Goal: Task Accomplishment & Management: Use online tool/utility

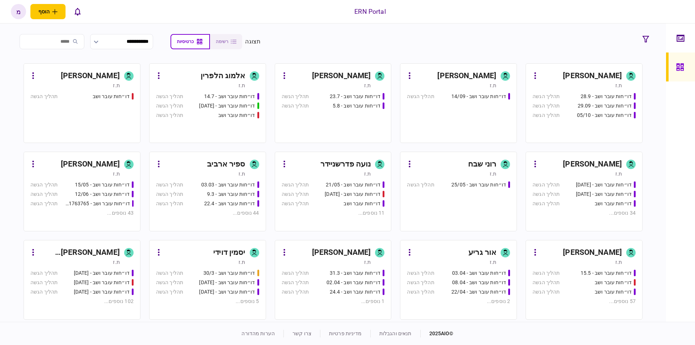
drag, startPoint x: 430, startPoint y: 37, endPoint x: 434, endPoint y: 39, distance: 4.2
click at [430, 37] on section "**********" at bounding box center [333, 42] width 638 height 18
click at [347, 75] on div "[PERSON_NAME]" at bounding box center [341, 76] width 59 height 12
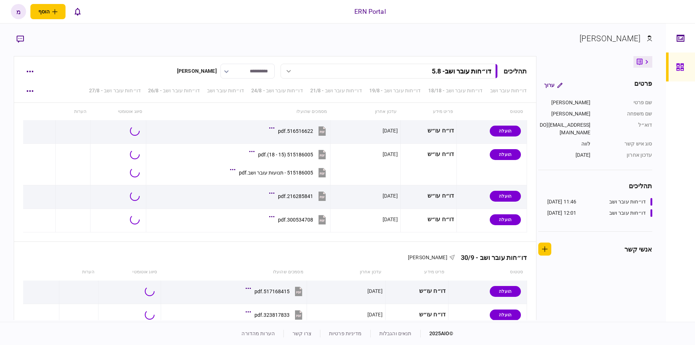
scroll to position [2533, 0]
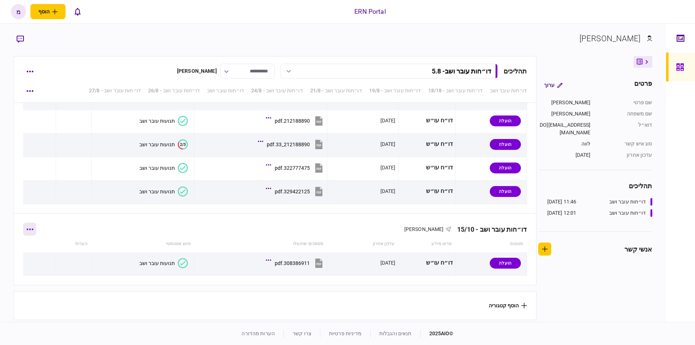
click at [33, 228] on icon "button" at bounding box center [29, 229] width 7 height 2
click at [41, 250] on span "הוסף מסמך" at bounding box center [42, 251] width 29 height 9
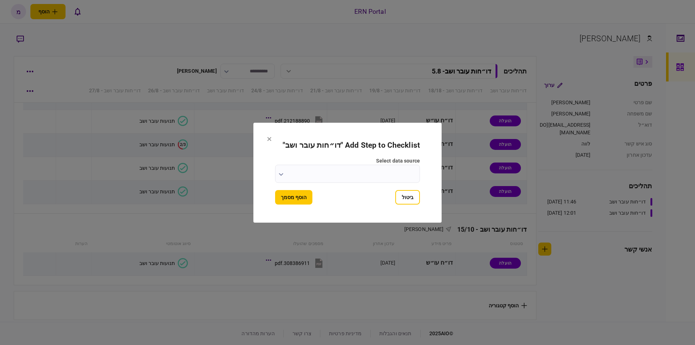
click at [281, 173] on button "button" at bounding box center [281, 174] width 5 height 6
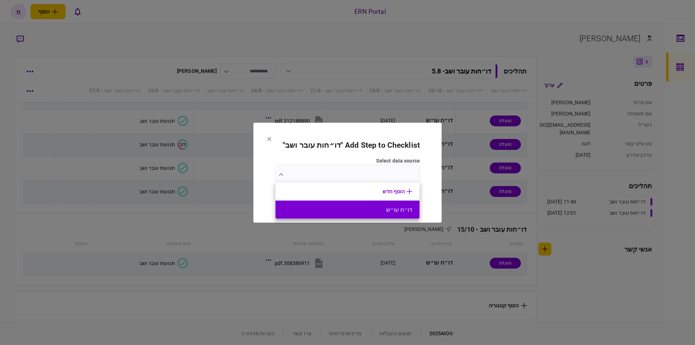
click at [354, 205] on li "דו״ח עו״ש" at bounding box center [347, 209] width 144 height 18
type input "*********"
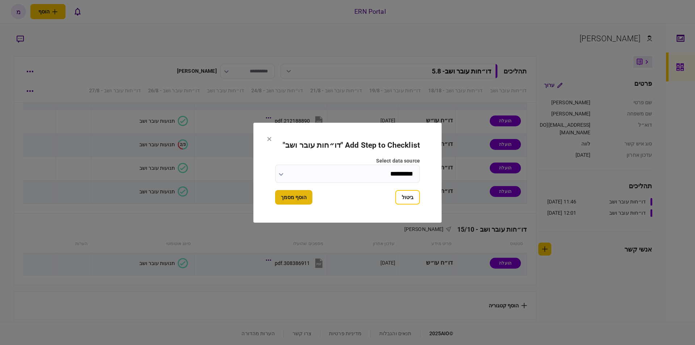
click at [292, 202] on button "הוסף מסמך" at bounding box center [293, 197] width 37 height 14
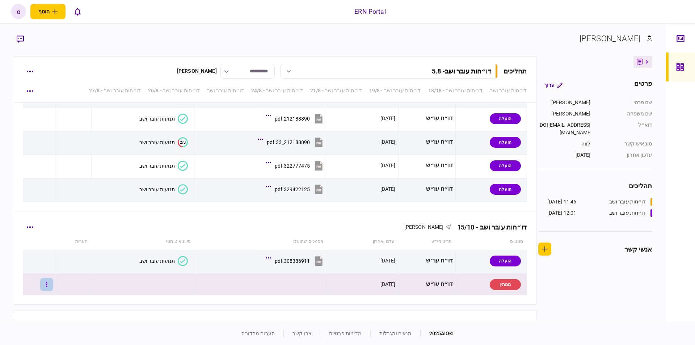
click at [48, 285] on button "button" at bounding box center [46, 284] width 13 height 13
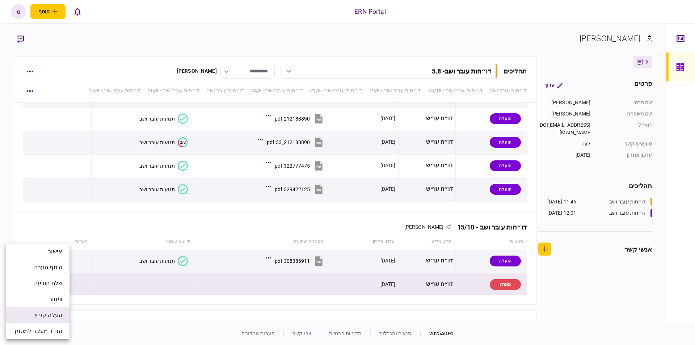
click at [43, 313] on span "העלה קובץ" at bounding box center [48, 315] width 28 height 9
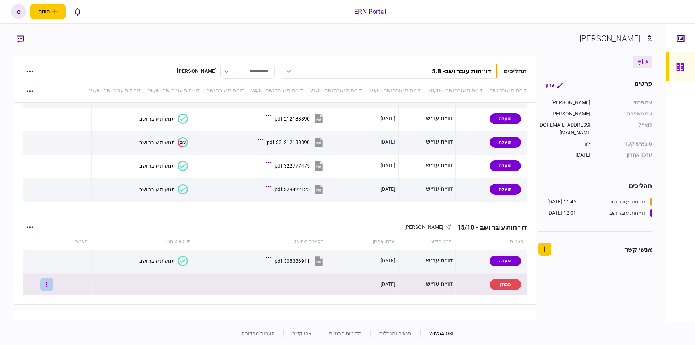
click at [49, 283] on button "button" at bounding box center [46, 284] width 13 height 13
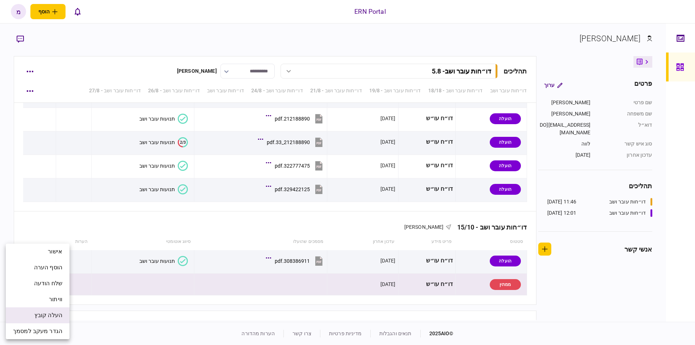
click at [40, 317] on span "העלה קובץ" at bounding box center [48, 315] width 28 height 9
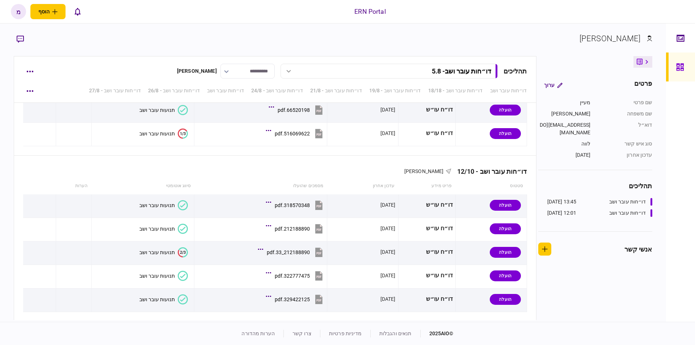
scroll to position [2557, 0]
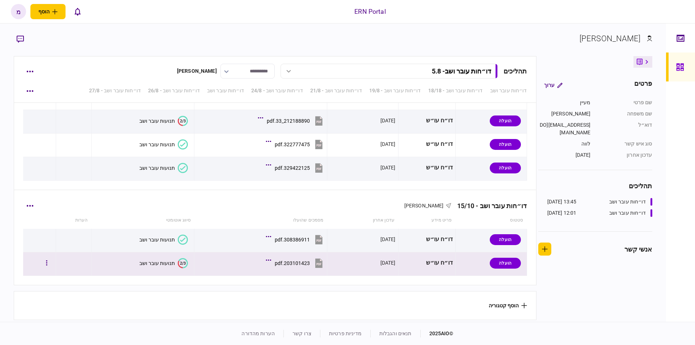
click at [183, 263] on icon "2/3" at bounding box center [183, 263] width 10 height 10
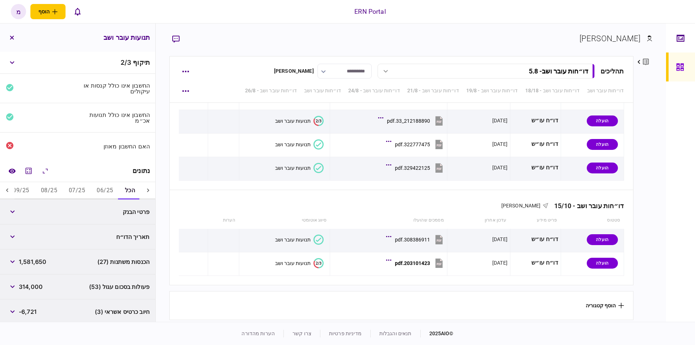
click at [72, 194] on button "07/25" at bounding box center [77, 190] width 28 height 17
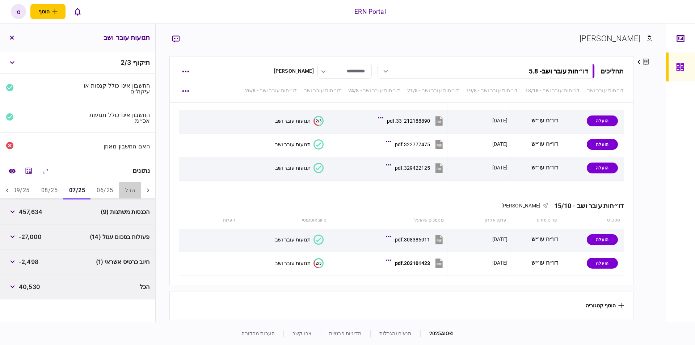
click at [132, 190] on button "הכל" at bounding box center [130, 190] width 22 height 17
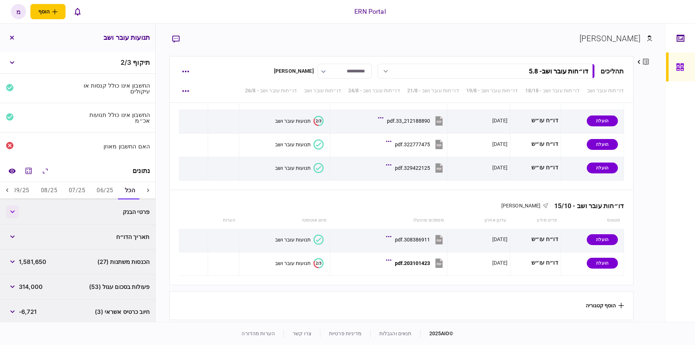
click at [15, 209] on button "button" at bounding box center [12, 211] width 13 height 13
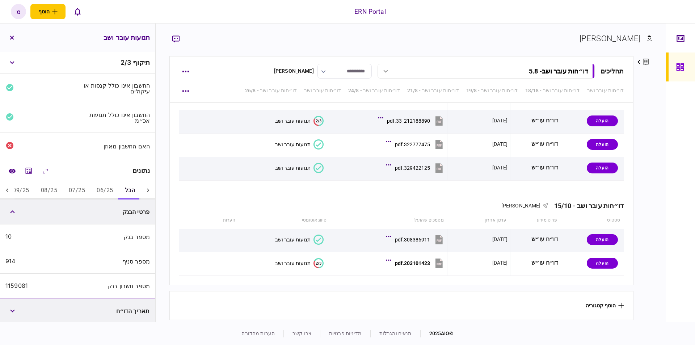
click at [73, 192] on button "07/25" at bounding box center [77, 190] width 28 height 17
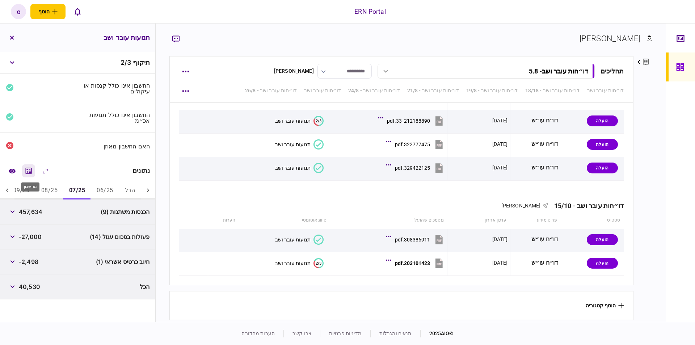
click at [30, 172] on icon "מחשבון" at bounding box center [28, 170] width 9 height 9
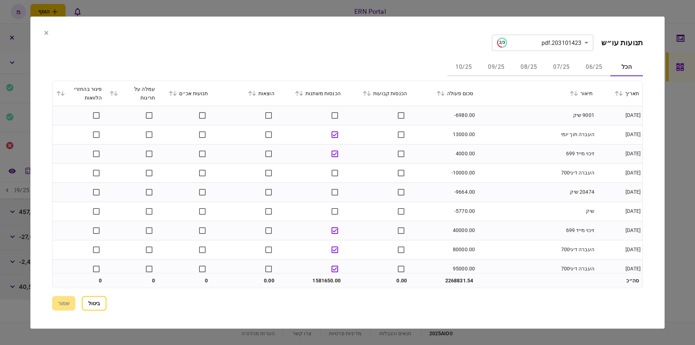
click at [554, 63] on button "07/25" at bounding box center [561, 67] width 33 height 17
click at [514, 132] on td "עמ. גל״י ל69910" at bounding box center [535, 134] width 119 height 19
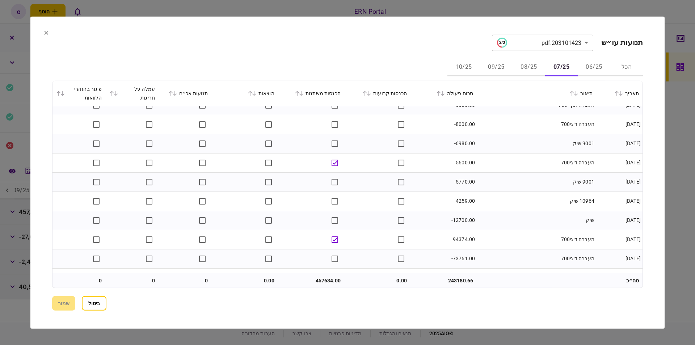
scroll to position [486, 0]
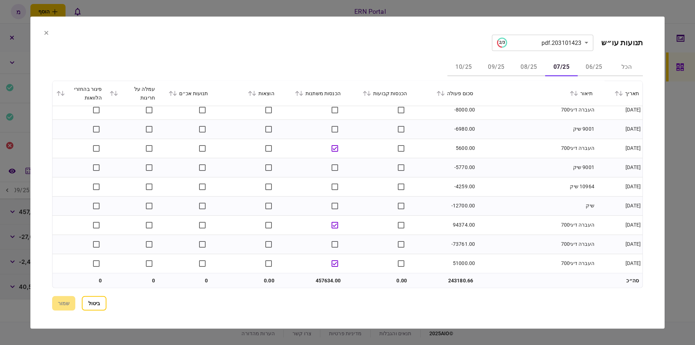
click at [326, 283] on td "457634.00" at bounding box center [311, 280] width 66 height 14
copy td "457634.00"
click at [598, 292] on div "**********" at bounding box center [347, 172] width 590 height 276
click at [526, 70] on button "08/25" at bounding box center [528, 67] width 33 height 17
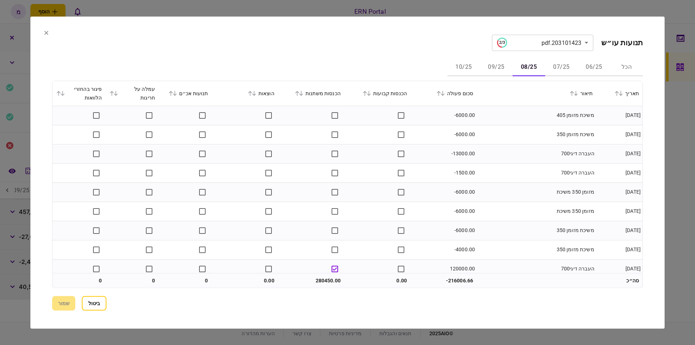
click at [503, 136] on td "משיכת מזומן 350" at bounding box center [535, 134] width 119 height 19
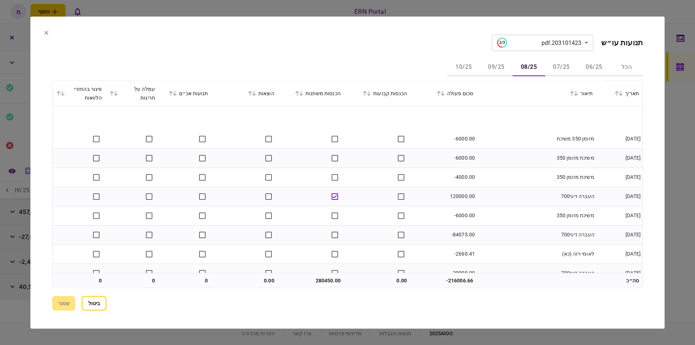
scroll to position [109, 0]
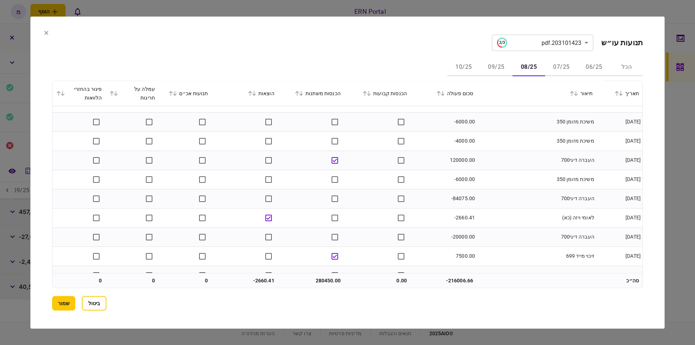
click at [555, 63] on button "07/25" at bounding box center [561, 67] width 33 height 17
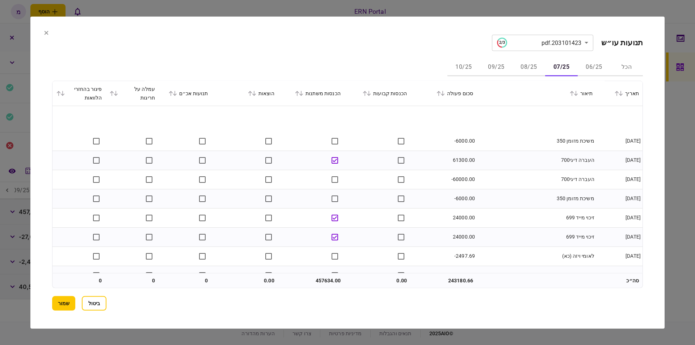
scroll to position [145, 0]
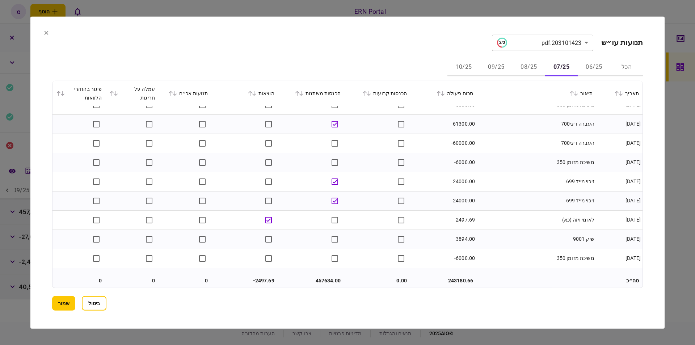
click at [460, 218] on td "-2497.69" at bounding box center [443, 219] width 66 height 19
copy td "2497.69"
click at [178, 279] on td "0" at bounding box center [184, 280] width 53 height 14
click at [524, 64] on button "08/25" at bounding box center [528, 67] width 33 height 17
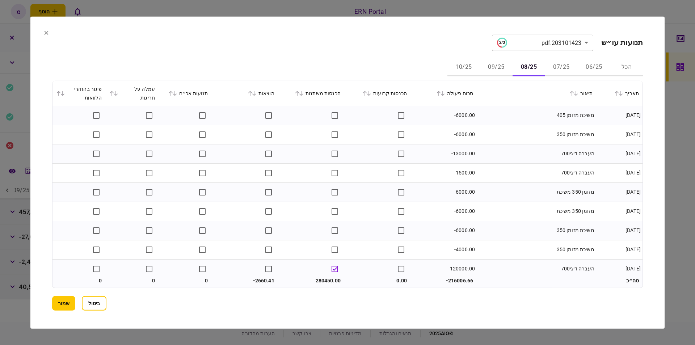
click at [442, 169] on td "-1500.00" at bounding box center [443, 172] width 66 height 19
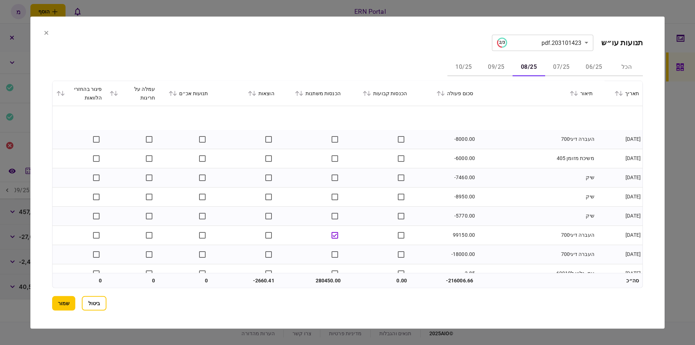
scroll to position [428, 0]
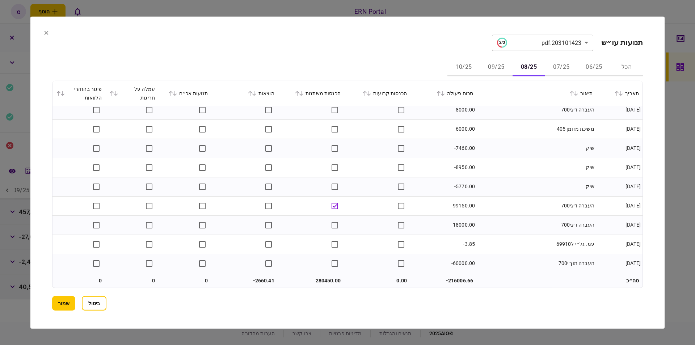
click at [325, 280] on td "280450.00" at bounding box center [311, 280] width 66 height 14
copy td "280450.00"
drag, startPoint x: 184, startPoint y: 294, endPoint x: 228, endPoint y: 291, distance: 43.9
click at [185, 294] on div "**********" at bounding box center [347, 172] width 590 height 276
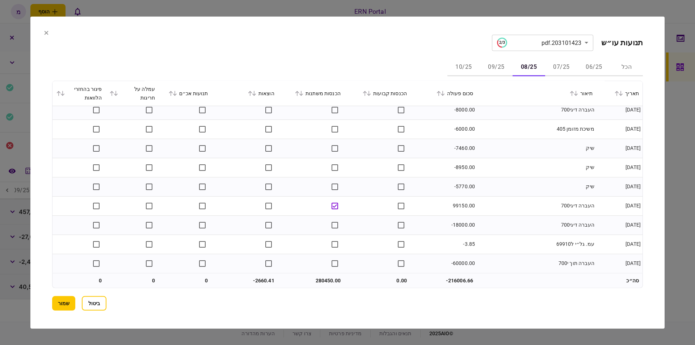
click at [267, 282] on td "-2660.41" at bounding box center [245, 280] width 66 height 14
click at [262, 281] on td "-2660.41" at bounding box center [245, 280] width 66 height 14
copy td "2660.41"
click at [141, 267] on td at bounding box center [132, 263] width 53 height 19
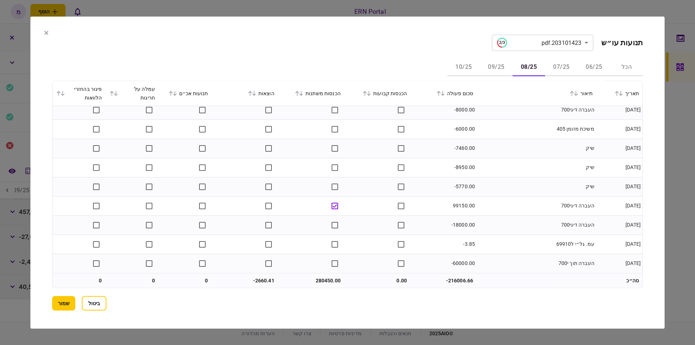
click at [496, 62] on button "09/25" at bounding box center [496, 67] width 33 height 17
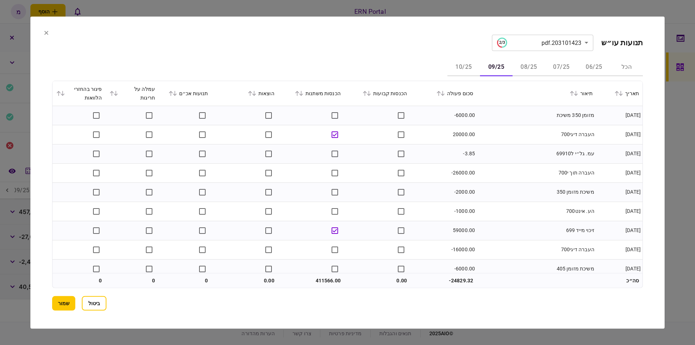
click at [488, 137] on td "העברה דיגי700" at bounding box center [535, 134] width 119 height 19
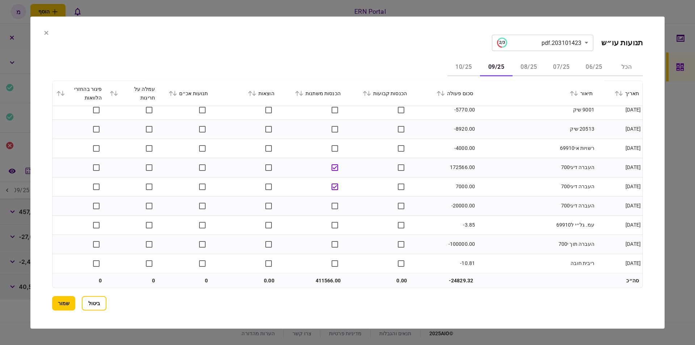
click at [320, 282] on td "411566.00" at bounding box center [311, 280] width 66 height 14
click at [320, 281] on td "411566.00" at bounding box center [311, 280] width 66 height 14
copy td "411566.00"
click at [127, 74] on div "הכל 06/25 07/25 08/25 09/25 10/25" at bounding box center [347, 67] width 590 height 17
click at [528, 65] on button "08/25" at bounding box center [528, 67] width 33 height 17
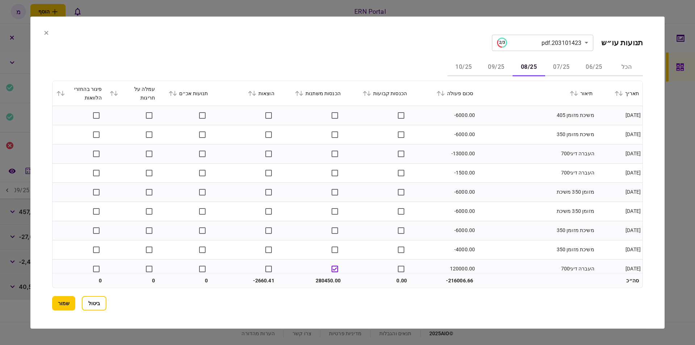
click at [488, 67] on button "09/25" at bounding box center [496, 67] width 33 height 17
click at [473, 64] on button "10/25" at bounding box center [463, 67] width 33 height 17
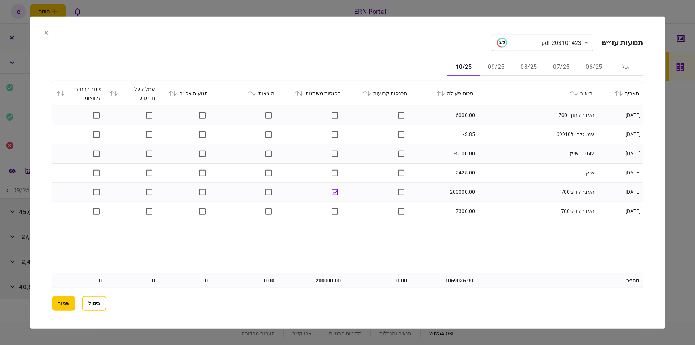
click at [318, 280] on td "200000.00" at bounding box center [311, 280] width 66 height 14
copy td "200000.00"
click at [69, 303] on button "שמור" at bounding box center [63, 303] width 23 height 14
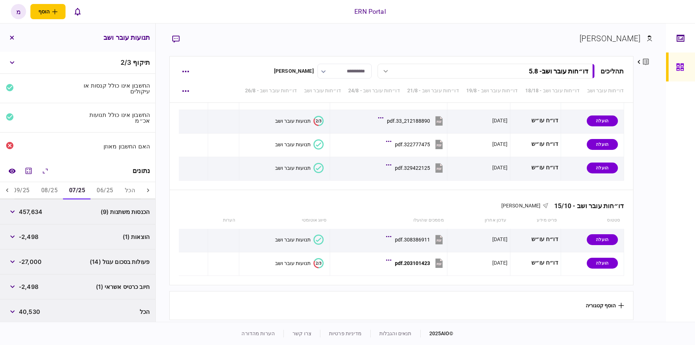
drag, startPoint x: 70, startPoint y: 192, endPoint x: 77, endPoint y: 180, distance: 13.8
click at [70, 192] on button "07/25" at bounding box center [76, 190] width 27 height 17
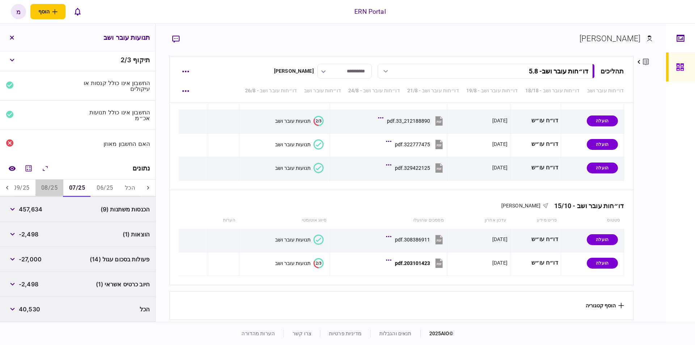
click at [51, 191] on button "08/25" at bounding box center [49, 187] width 28 height 17
click at [30, 186] on button "09/25" at bounding box center [21, 187] width 28 height 17
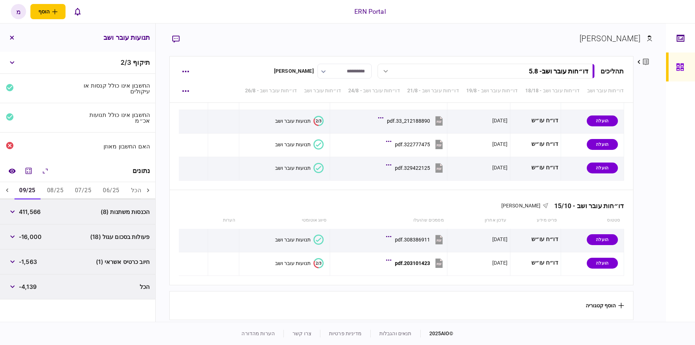
scroll to position [0, -8]
click at [8, 191] on icon at bounding box center [7, 190] width 2 height 4
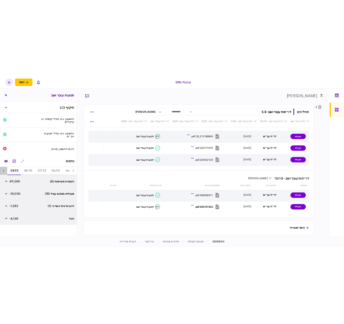
scroll to position [0, -35]
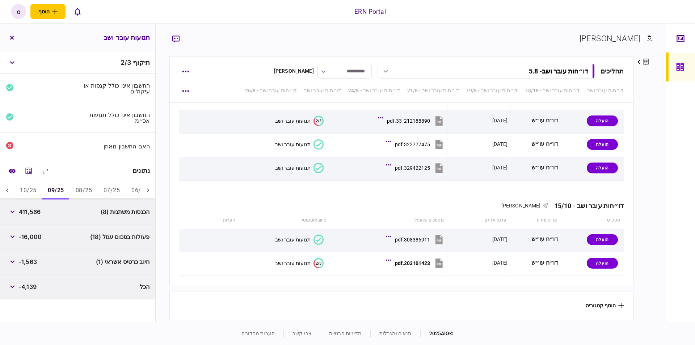
click at [24, 188] on button "10/25" at bounding box center [28, 190] width 28 height 17
click at [31, 259] on span "10,151" at bounding box center [27, 261] width 17 height 9
copy span "10,151"
click at [51, 187] on button "09/25" at bounding box center [56, 190] width 28 height 17
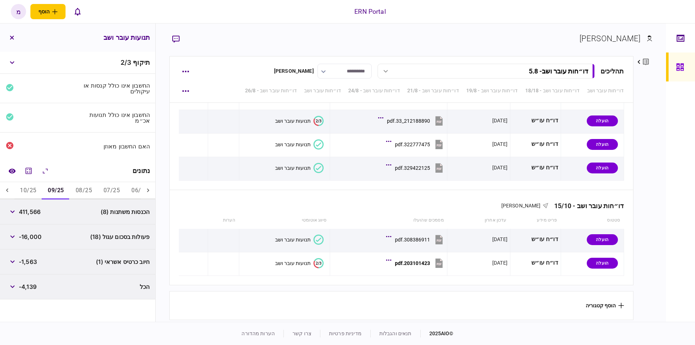
click at [78, 188] on button "08/25" at bounding box center [84, 190] width 28 height 17
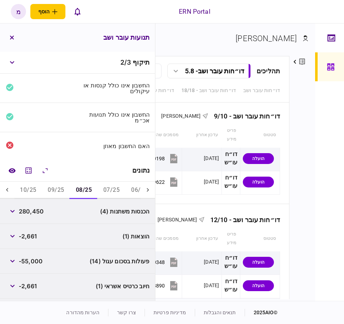
scroll to position [2748, 0]
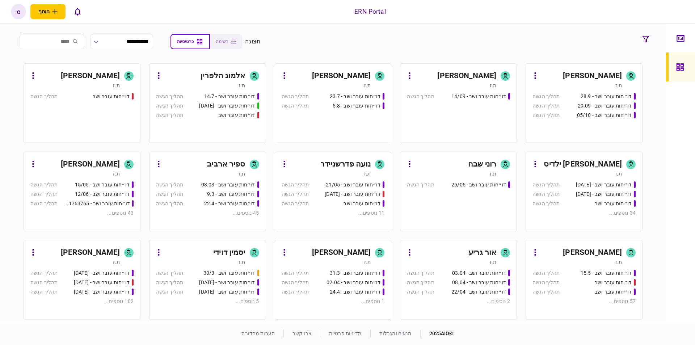
click at [351, 75] on div "[PERSON_NAME]" at bounding box center [341, 76] width 59 height 12
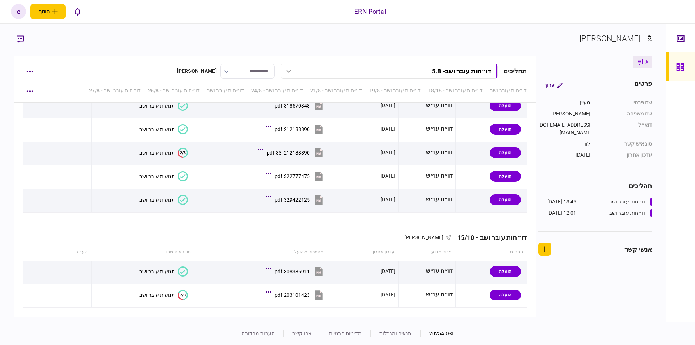
scroll to position [2557, 0]
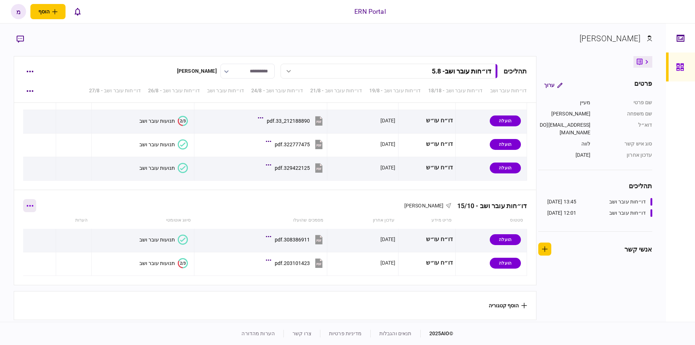
click at [33, 205] on icon "button" at bounding box center [30, 205] width 7 height 1
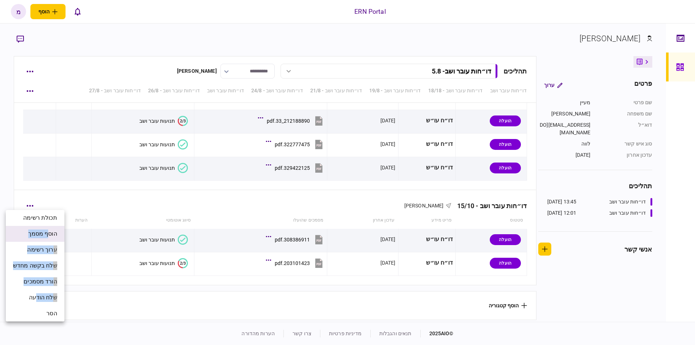
drag, startPoint x: 36, startPoint y: 296, endPoint x: 46, endPoint y: 236, distance: 60.9
click at [47, 236] on ul "תכולת רשימה הוסף מסמך ערוך רשימה שלח בקשה מחדש הורד מסמכים שלח הודעה הסר" at bounding box center [35, 265] width 59 height 111
click at [46, 232] on span "הוסף מסמך" at bounding box center [42, 233] width 29 height 9
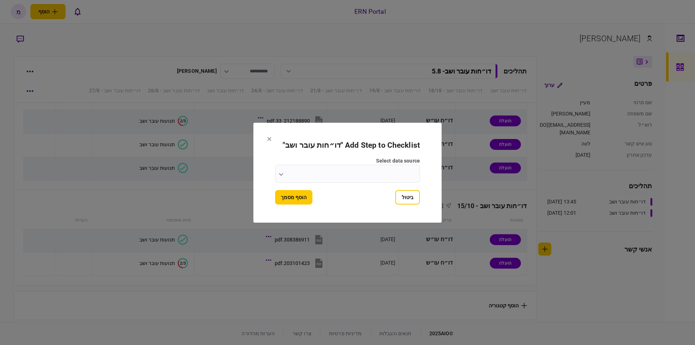
click at [286, 162] on label "select data source" at bounding box center [347, 161] width 145 height 8
click at [286, 165] on input "select data source" at bounding box center [347, 174] width 145 height 18
click at [281, 171] on button "button" at bounding box center [281, 174] width 5 height 6
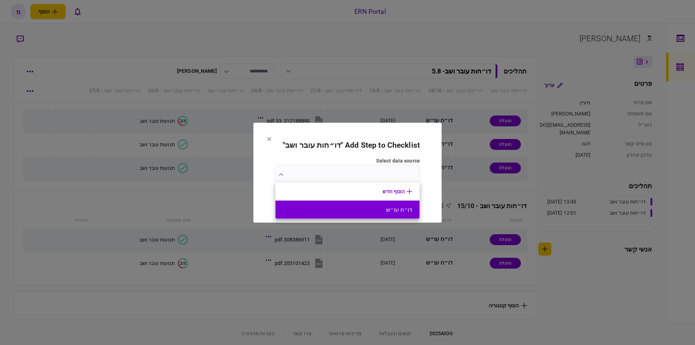
click at [368, 207] on button "דו״ח עו״ש" at bounding box center [347, 209] width 129 height 7
type input "*********"
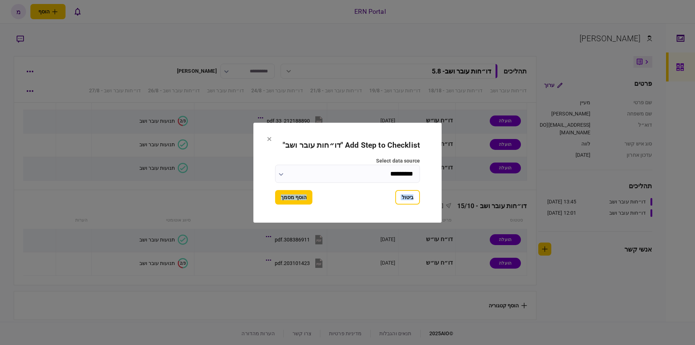
click at [295, 203] on button "הוסף מסמך" at bounding box center [293, 197] width 37 height 14
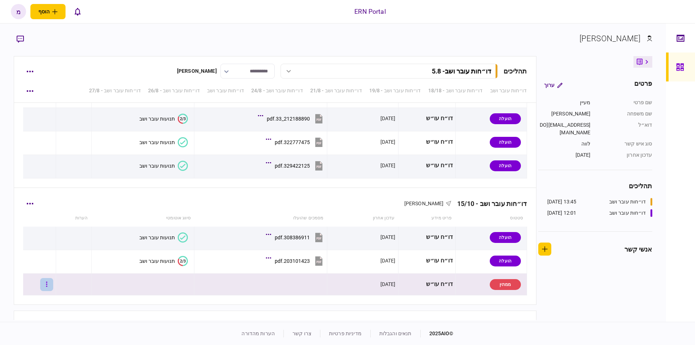
click at [48, 284] on button "button" at bounding box center [46, 284] width 13 height 13
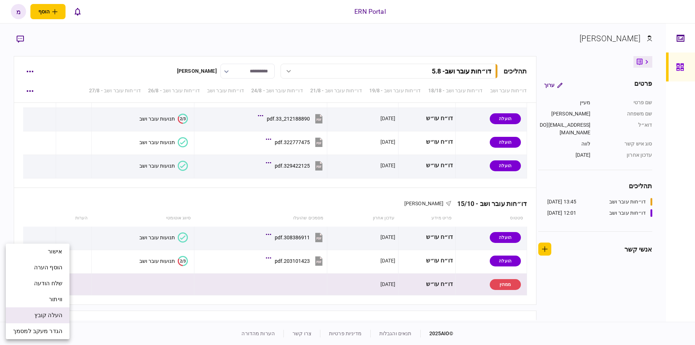
click at [40, 317] on span "העלה קובץ" at bounding box center [48, 315] width 28 height 9
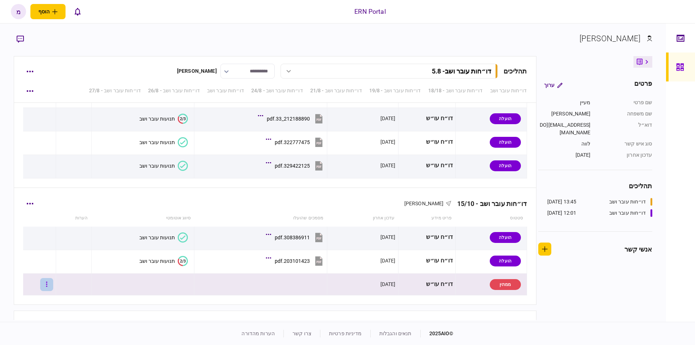
click at [49, 284] on button "button" at bounding box center [46, 284] width 13 height 13
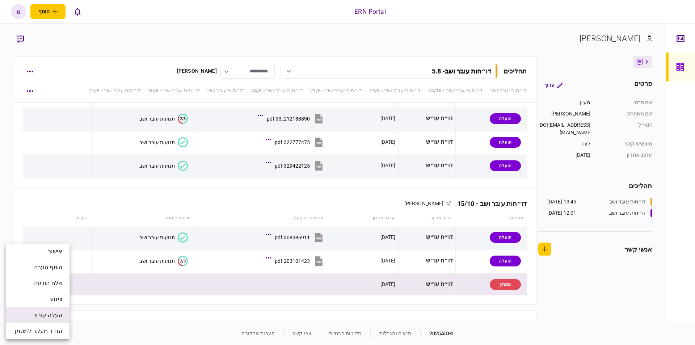
click at [45, 317] on span "העלה קובץ" at bounding box center [48, 315] width 28 height 9
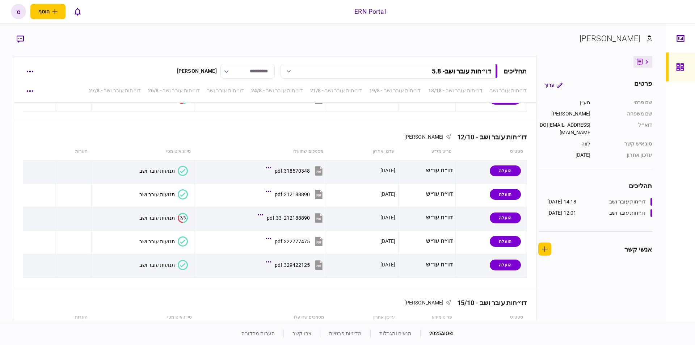
scroll to position [2581, 0]
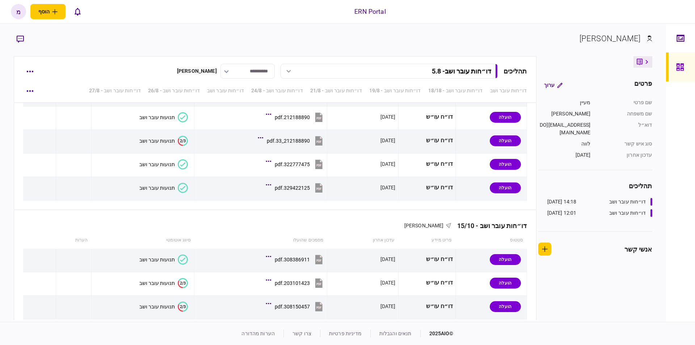
scroll to position [2581, 0]
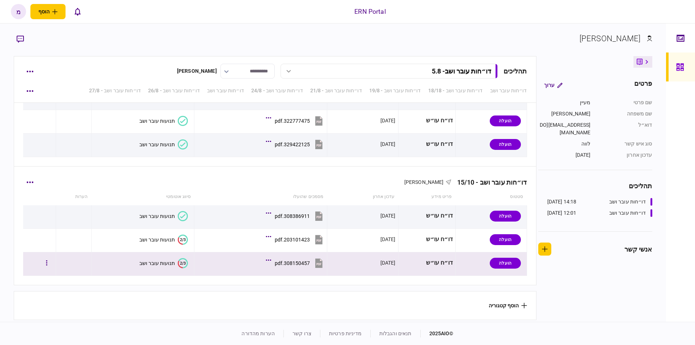
click at [180, 260] on text "2/3" at bounding box center [183, 262] width 6 height 5
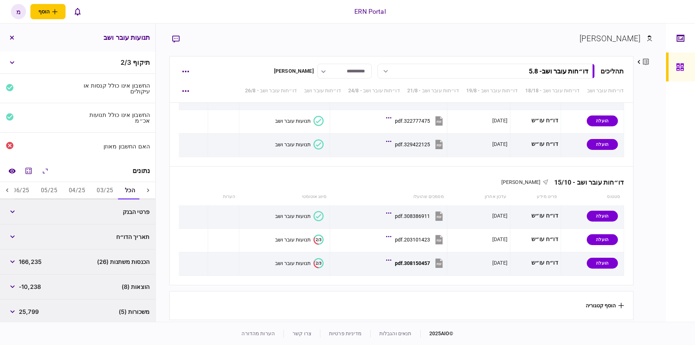
click at [6, 186] on div at bounding box center [7, 190] width 14 height 17
click at [64, 188] on button "08/25" at bounding box center [70, 190] width 28 height 17
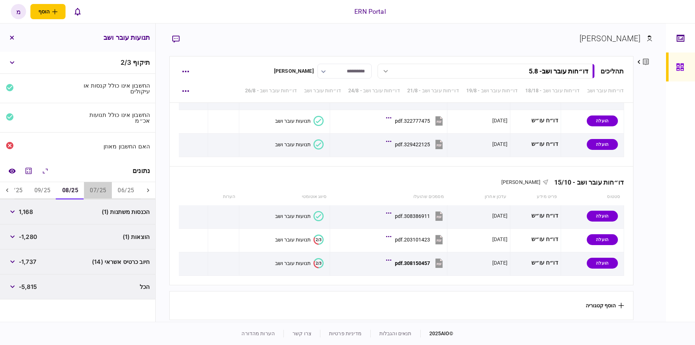
click at [93, 188] on button "07/25" at bounding box center [98, 190] width 28 height 17
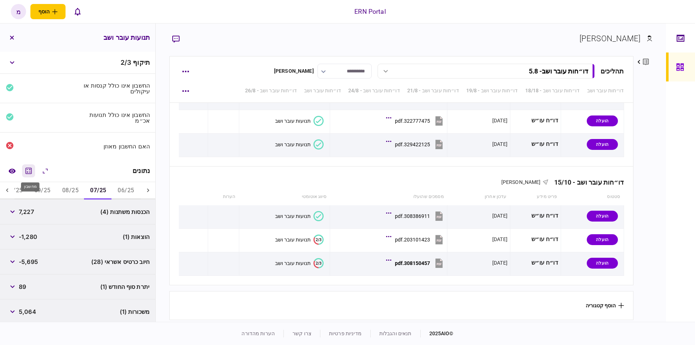
click at [29, 169] on icon "מחשבון" at bounding box center [28, 170] width 9 height 9
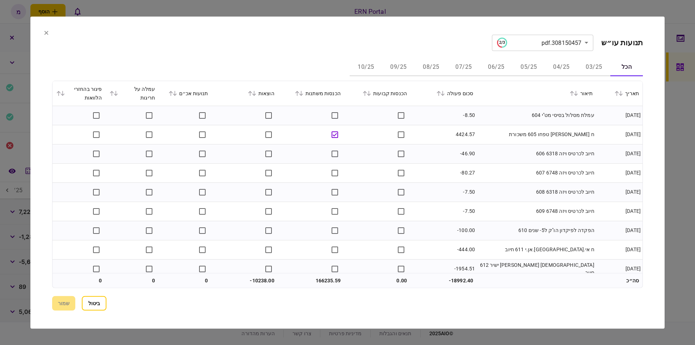
click at [459, 64] on button "07/25" at bounding box center [463, 67] width 33 height 17
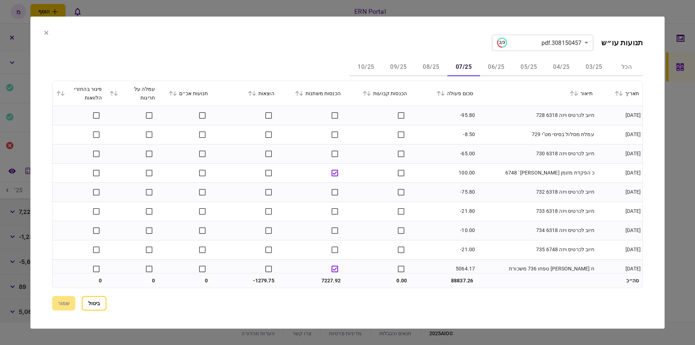
click at [503, 122] on td "חיוב לכרטיס ויזה 6318 728" at bounding box center [535, 115] width 119 height 19
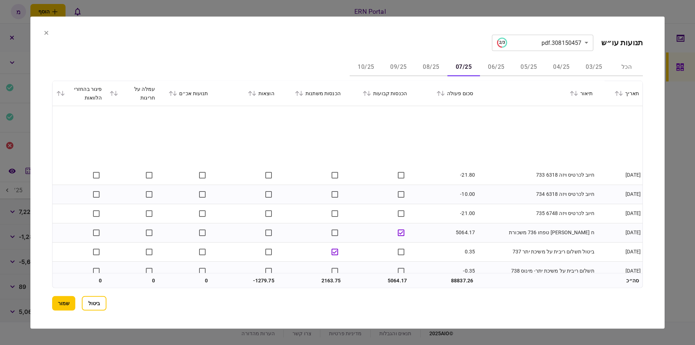
scroll to position [109, 0]
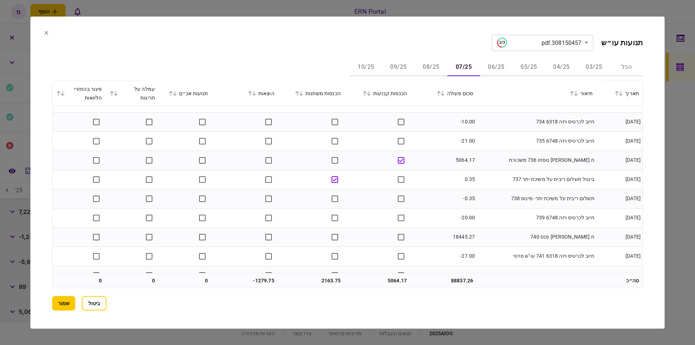
click at [462, 236] on td "18445.27" at bounding box center [443, 236] width 66 height 19
copy td "18445.27"
click at [260, 50] on section "**********" at bounding box center [347, 42] width 590 height 16
click at [441, 173] on td "0.35" at bounding box center [443, 179] width 66 height 19
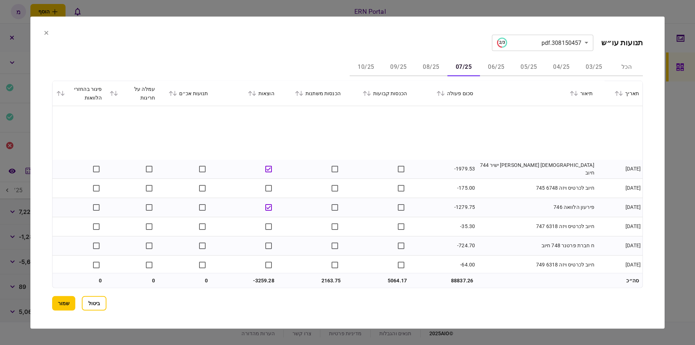
scroll to position [326, 0]
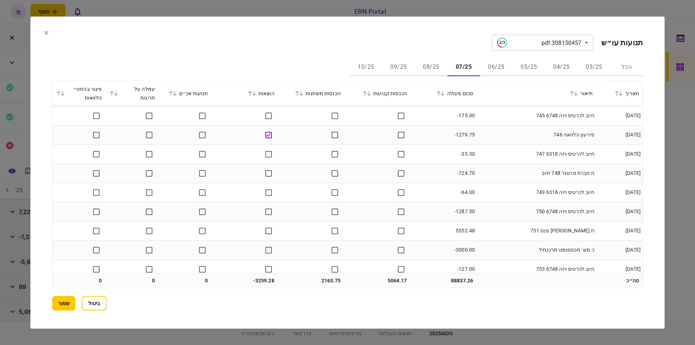
drag, startPoint x: 560, startPoint y: 229, endPoint x: 604, endPoint y: 230, distance: 44.2
click at [604, 230] on tr "[DATE] ח [PERSON_NAME] פנס 751 5552.48" at bounding box center [347, 230] width 590 height 19
click at [589, 231] on td "ח [PERSON_NAME] פנס 751" at bounding box center [535, 230] width 119 height 19
click at [465, 232] on td "5552.48" at bounding box center [443, 230] width 66 height 19
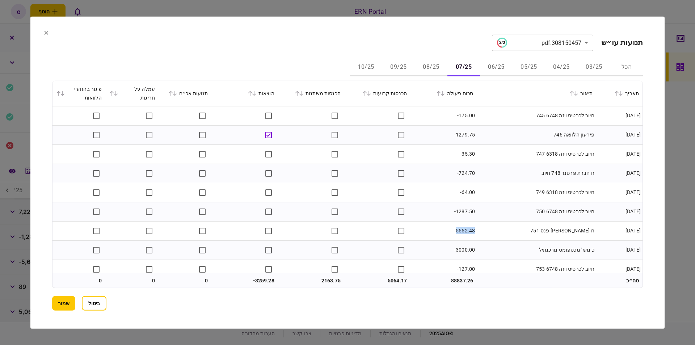
copy td "5552.48"
click at [216, 59] on div "הכל 03/25 04/25 05/25 06/25 07/25 08/25 09/25 10/25" at bounding box center [347, 67] width 590 height 17
click at [487, 183] on td "חיוב לכרטיס ויזה 6318 749" at bounding box center [535, 192] width 119 height 19
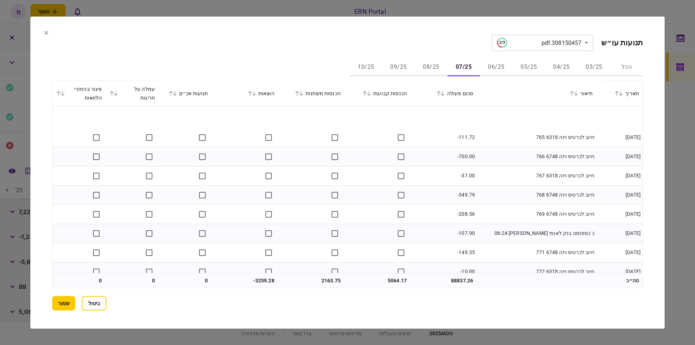
scroll to position [735, 0]
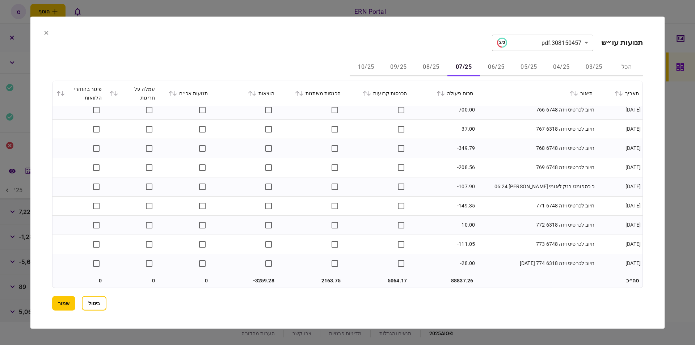
click at [390, 276] on td "5064.17" at bounding box center [377, 280] width 66 height 14
copy td "5064.17"
click at [283, 46] on section "**********" at bounding box center [347, 42] width 590 height 16
click at [324, 277] on td "2163.75" at bounding box center [311, 280] width 66 height 14
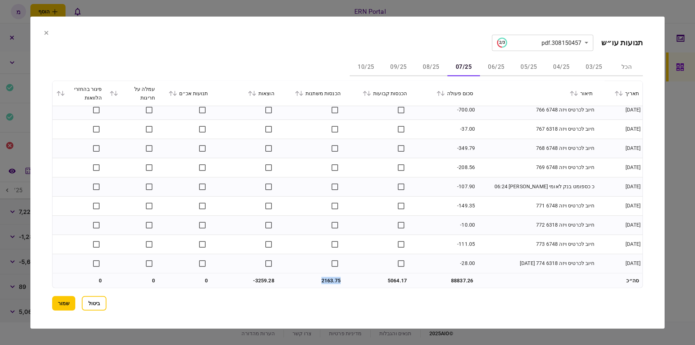
click at [324, 277] on td "2163.75" at bounding box center [311, 280] width 66 height 14
copy td "2163.75"
click at [230, 226] on td at bounding box center [245, 224] width 66 height 19
click at [262, 276] on td "-3259.28" at bounding box center [245, 280] width 66 height 14
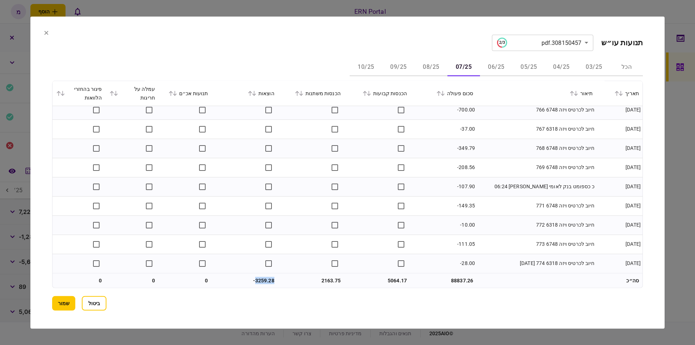
copy td "3259.28"
click at [261, 31] on section "**********" at bounding box center [347, 172] width 634 height 312
drag, startPoint x: 428, startPoint y: 63, endPoint x: 427, endPoint y: 59, distance: 4.1
click at [428, 63] on button "08/25" at bounding box center [431, 67] width 33 height 17
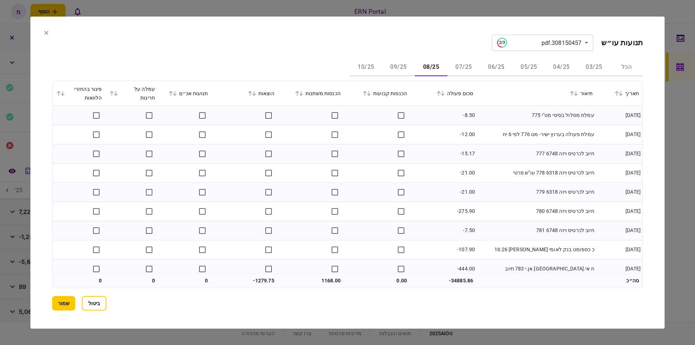
click at [454, 133] on td "-12.00" at bounding box center [443, 134] width 66 height 19
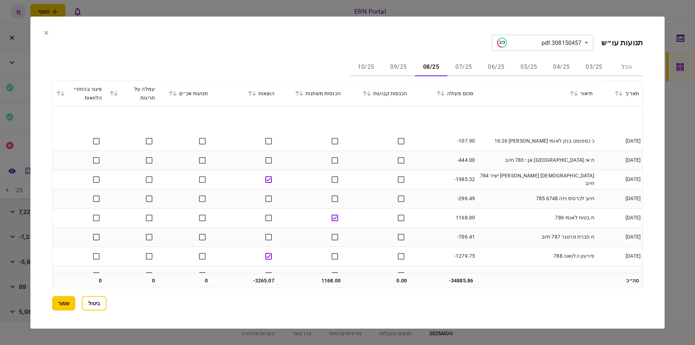
scroll to position [145, 0]
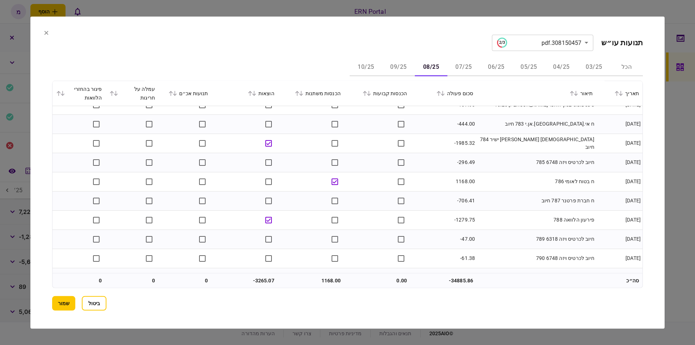
click at [457, 180] on td "1168.00" at bounding box center [443, 181] width 66 height 19
copy td "1168.00"
click at [274, 56] on div "**********" at bounding box center [347, 172] width 590 height 276
click at [479, 187] on td "ח בטוח לאומי 786" at bounding box center [535, 181] width 119 height 19
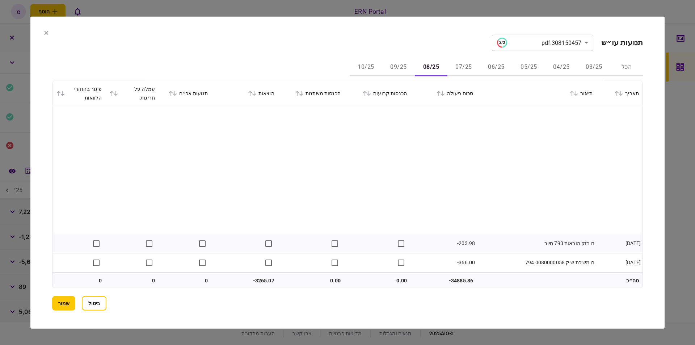
scroll to position [352, 0]
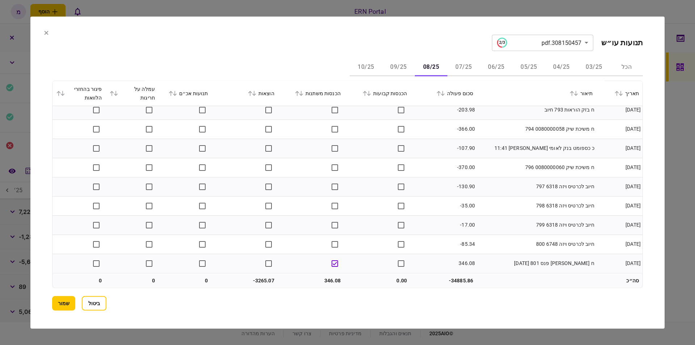
click at [335, 283] on td "346.08" at bounding box center [311, 280] width 66 height 14
copy td "346.08"
click at [224, 250] on td at bounding box center [245, 243] width 66 height 19
click at [277, 277] on td "-3265.07" at bounding box center [245, 280] width 66 height 14
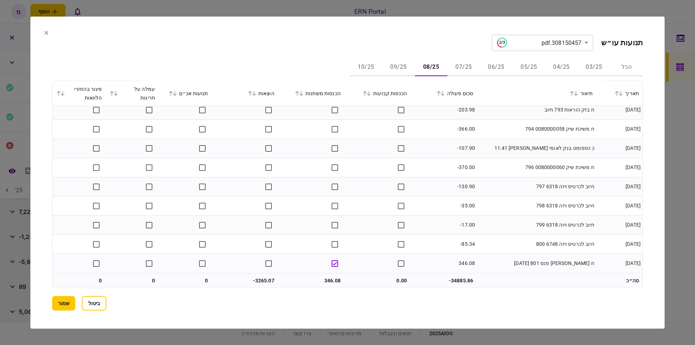
click at [261, 281] on td "-3265.07" at bounding box center [245, 280] width 66 height 14
copy td "3265.07"
click at [401, 69] on button "09/25" at bounding box center [398, 67] width 33 height 17
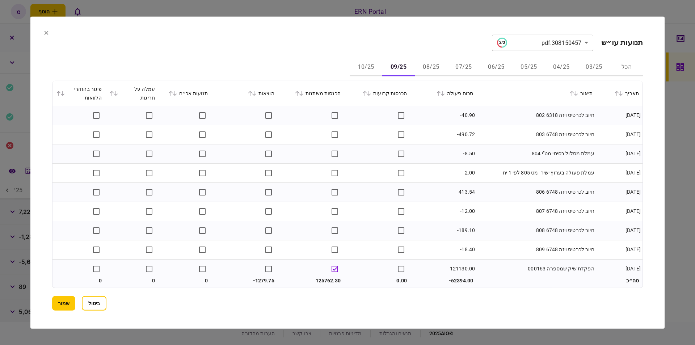
click at [528, 121] on td "חיוב לכרטיס ויזה 6318 802" at bounding box center [535, 115] width 119 height 19
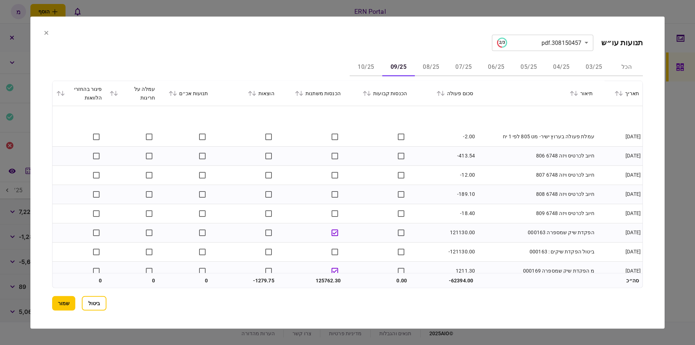
scroll to position [72, 0]
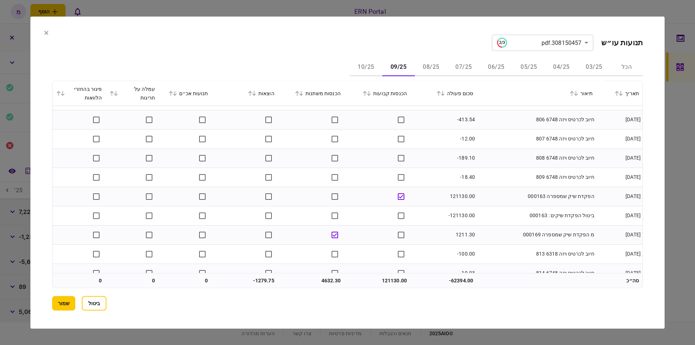
click at [516, 199] on td "הפקדת שיק שמספרה 000163" at bounding box center [535, 196] width 119 height 19
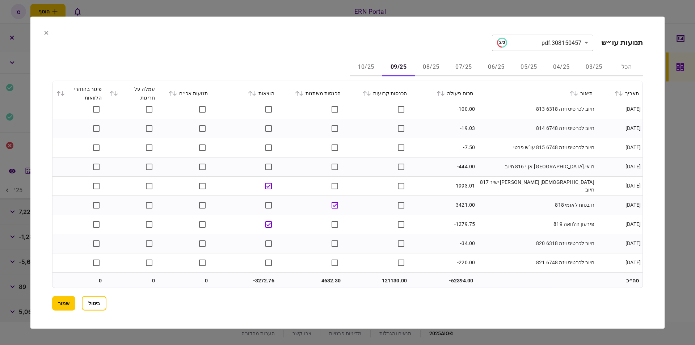
scroll to position [253, 0]
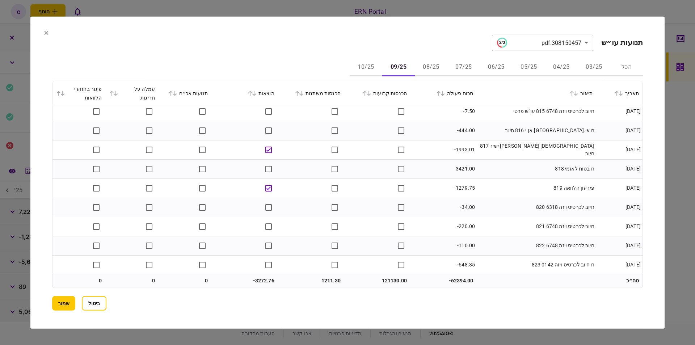
click at [460, 167] on td "3421.00" at bounding box center [443, 168] width 66 height 19
copy td "3421.00"
click at [174, 80] on section "הכל 03/25 04/25 05/25 06/25 07/25 08/25 09/25 10/25 תאריך תיאור סכום פעולה הכנס…" at bounding box center [347, 173] width 590 height 229
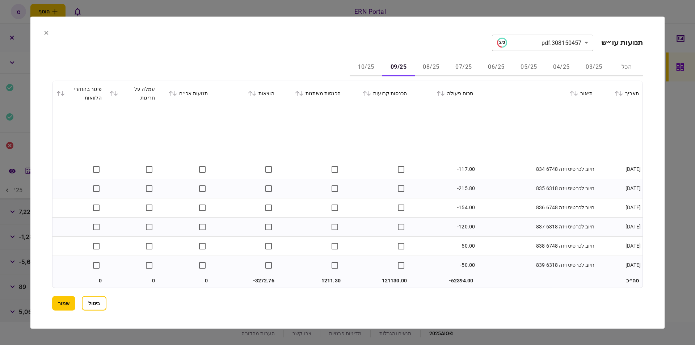
scroll to position [639, 0]
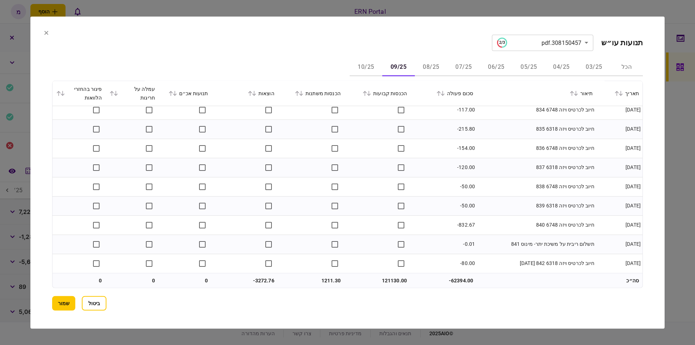
click at [388, 279] on td "121130.00" at bounding box center [377, 280] width 66 height 14
copy td "121130.00"
click at [255, 83] on th "הוצאות" at bounding box center [245, 93] width 66 height 25
click at [328, 278] on td "1211.30" at bounding box center [311, 280] width 66 height 14
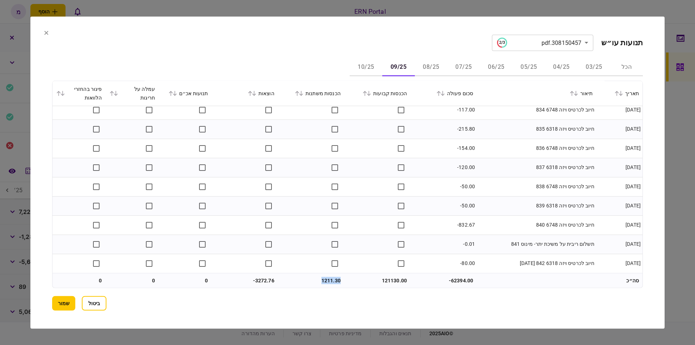
click at [328, 278] on td "1211.30" at bounding box center [311, 280] width 66 height 14
click at [262, 62] on div "הכל 03/25 04/25 05/25 06/25 07/25 08/25 09/25 10/25" at bounding box center [347, 67] width 590 height 17
click at [318, 279] on td "1211.30" at bounding box center [311, 280] width 66 height 14
click at [267, 279] on td "-3272.76" at bounding box center [245, 280] width 66 height 14
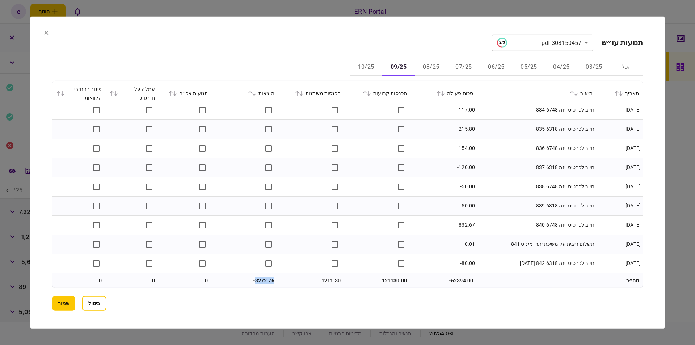
click at [275, 48] on section "**********" at bounding box center [347, 42] width 590 height 16
click at [363, 65] on button "10/25" at bounding box center [365, 67] width 33 height 17
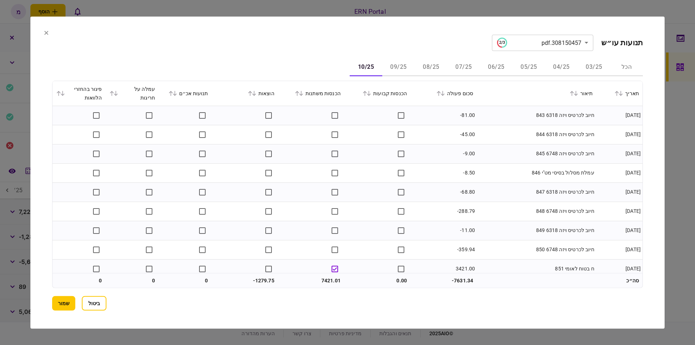
click at [492, 125] on td "חיוב לכרטיס ויזה 6318 844" at bounding box center [535, 134] width 119 height 19
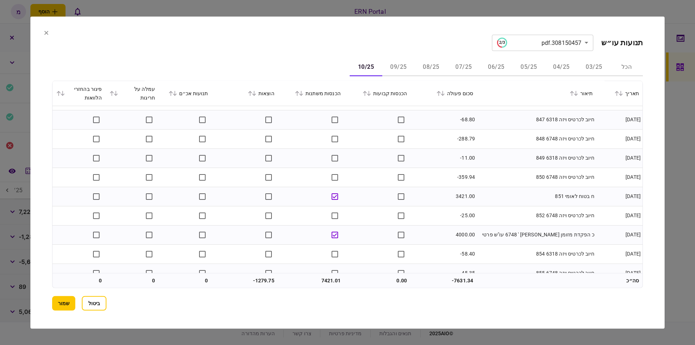
click at [465, 194] on td "3421.00" at bounding box center [443, 196] width 66 height 19
click at [464, 194] on td "3421.00" at bounding box center [443, 196] width 66 height 19
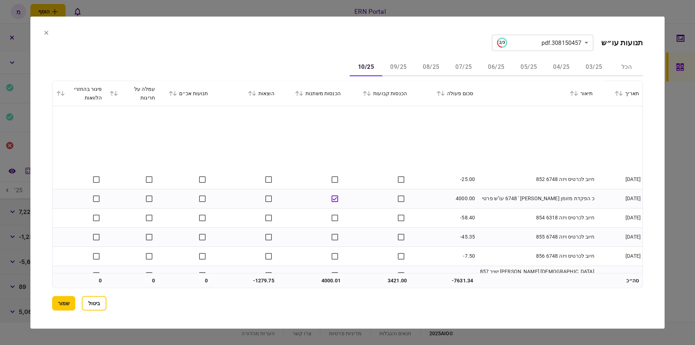
scroll to position [181, 0]
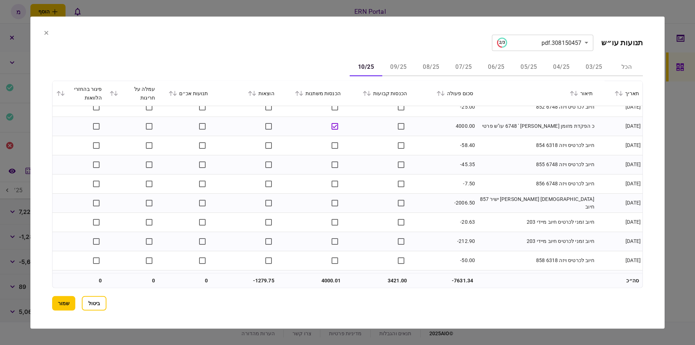
click at [284, 205] on td at bounding box center [311, 202] width 66 height 19
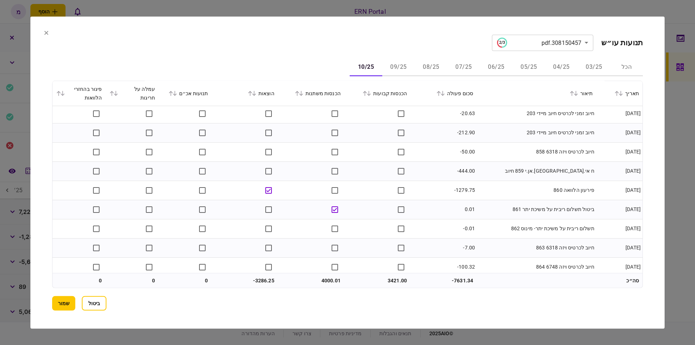
scroll to position [352, 0]
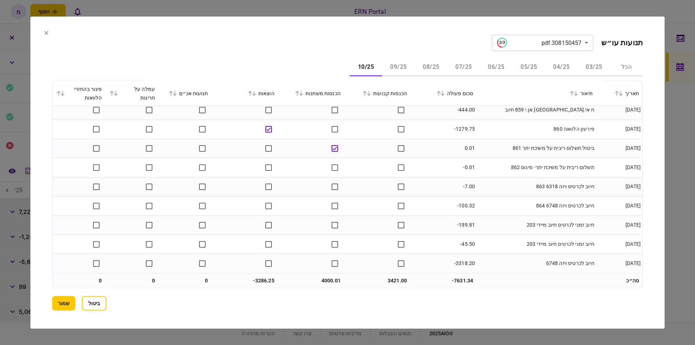
click at [387, 278] on td "3421.00" at bounding box center [377, 280] width 66 height 14
click at [192, 56] on div "**********" at bounding box center [347, 172] width 590 height 276
click at [324, 279] on td "4000.01" at bounding box center [311, 280] width 66 height 14
click at [325, 279] on td "4000.01" at bounding box center [311, 280] width 66 height 14
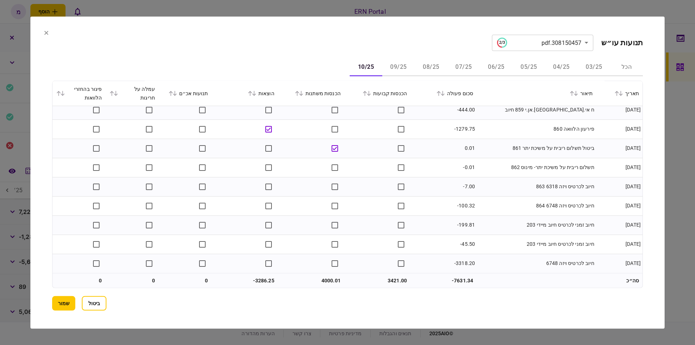
click at [258, 278] on td "-3286.25" at bounding box center [245, 280] width 66 height 14
drag, startPoint x: 186, startPoint y: 36, endPoint x: 163, endPoint y: 101, distance: 68.4
click at [186, 36] on section "**********" at bounding box center [347, 42] width 590 height 16
click at [65, 303] on button "שמור" at bounding box center [63, 303] width 23 height 14
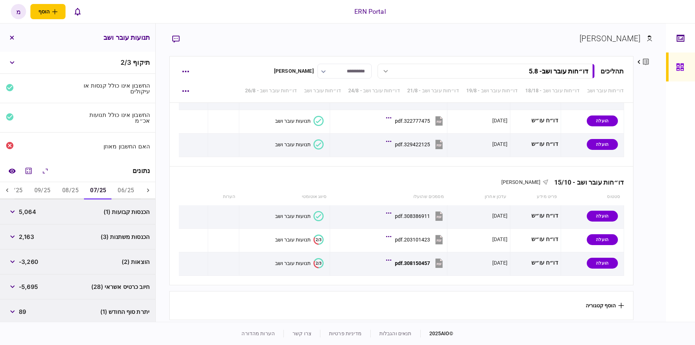
click at [25, 311] on span "89" at bounding box center [22, 311] width 7 height 9
click at [73, 188] on button "08/25" at bounding box center [70, 190] width 28 height 17
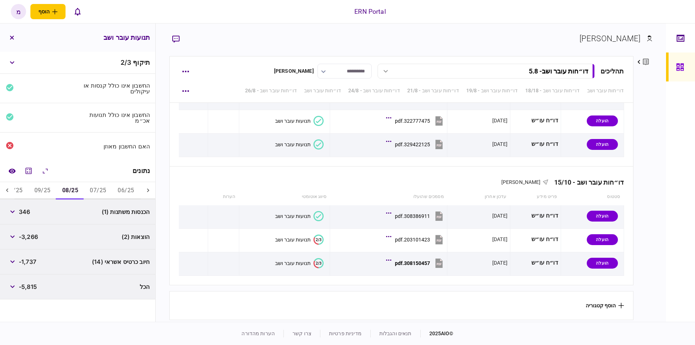
click at [50, 190] on button "09/25" at bounding box center [43, 190] width 28 height 17
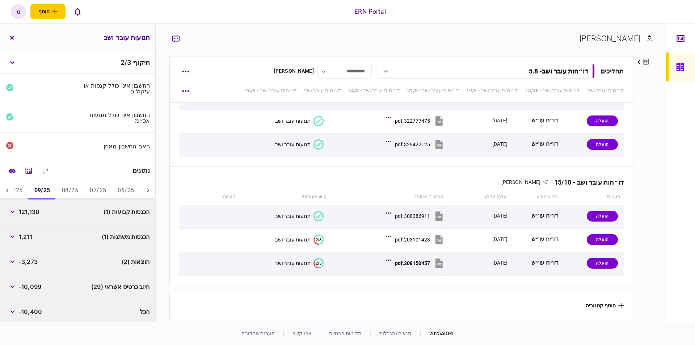
scroll to position [3, 0]
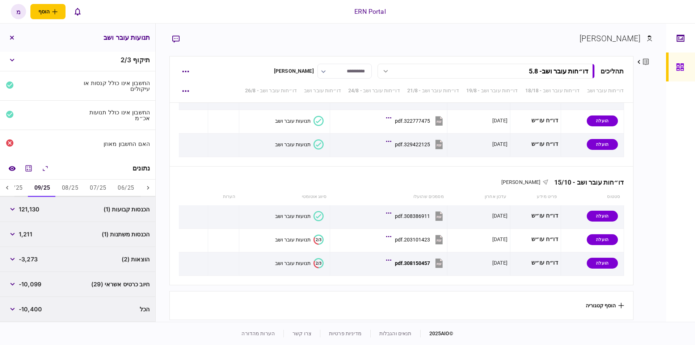
click at [22, 194] on button "10/25" at bounding box center [14, 187] width 28 height 17
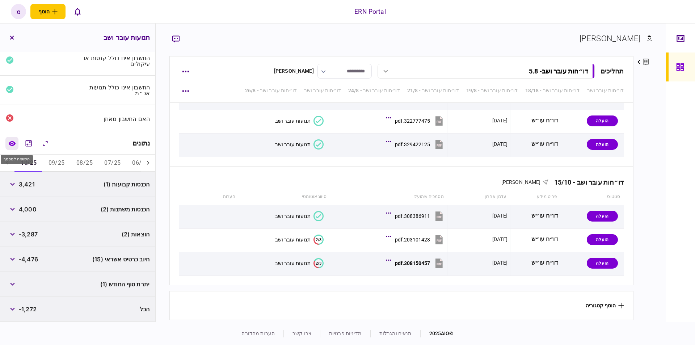
click at [11, 146] on button "השוואה למסמך" at bounding box center [11, 143] width 13 height 13
